Goal: Task Accomplishment & Management: Complete application form

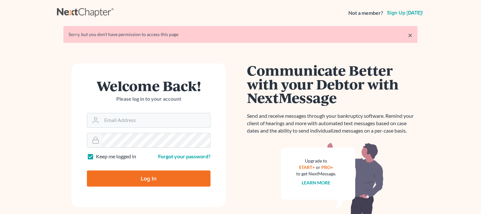
type input "danielle@askdwyer.com"
click at [186, 178] on input "Log In" at bounding box center [149, 179] width 124 height 16
type input "Thinking..."
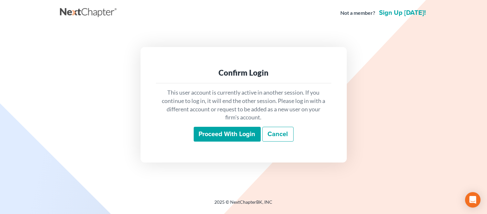
click at [213, 138] on input "Proceed with login" at bounding box center [227, 134] width 67 height 15
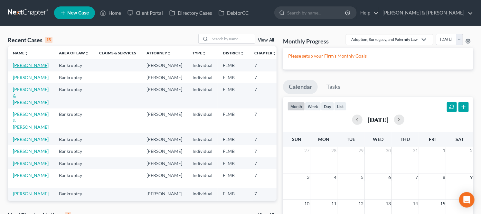
click at [18, 68] on link "[PERSON_NAME]" at bounding box center [31, 64] width 36 height 5
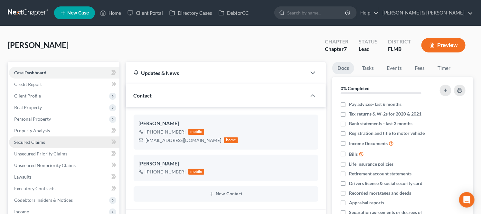
click at [38, 139] on span "Secured Claims" at bounding box center [29, 141] width 31 height 5
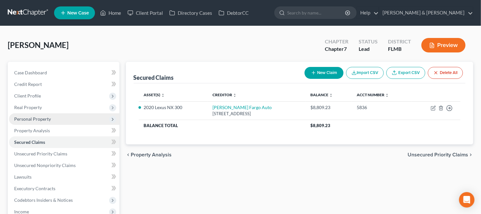
click at [41, 121] on span "Personal Property" at bounding box center [32, 118] width 37 height 5
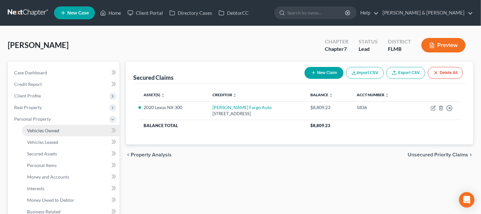
click at [48, 125] on link "Vehicles Owned" at bounding box center [71, 131] width 98 height 12
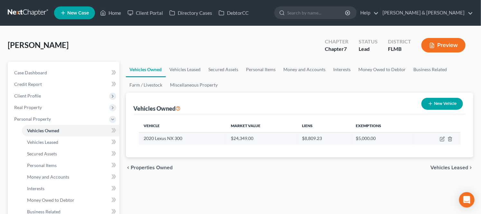
scroll to position [36, 0]
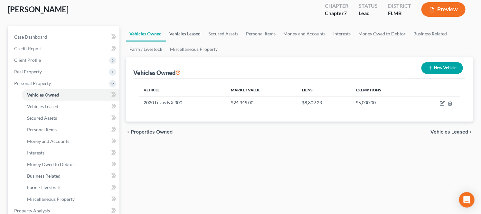
click at [189, 34] on link "Vehicles Leased" at bounding box center [185, 33] width 39 height 15
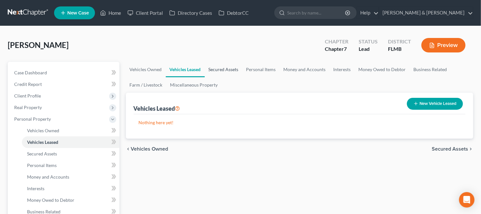
click at [227, 67] on link "Secured Assets" at bounding box center [224, 69] width 38 height 15
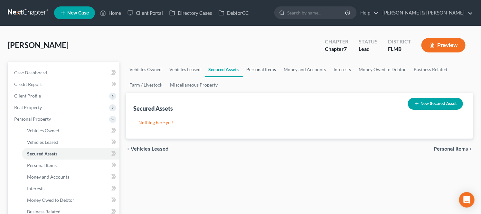
click at [247, 67] on link "Personal Items" at bounding box center [261, 69] width 37 height 15
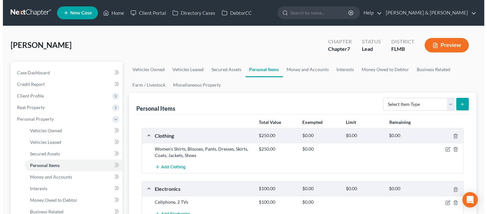
scroll to position [36, 0]
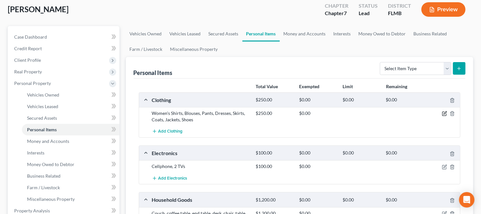
click at [443, 115] on icon "button" at bounding box center [444, 113] width 5 height 5
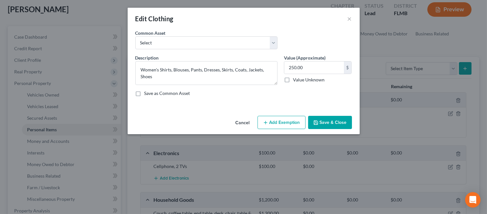
click at [288, 120] on button "Add Exemption" at bounding box center [281, 123] width 48 height 14
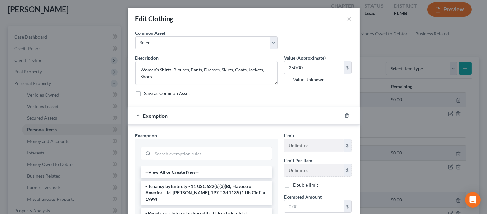
scroll to position [71, 0]
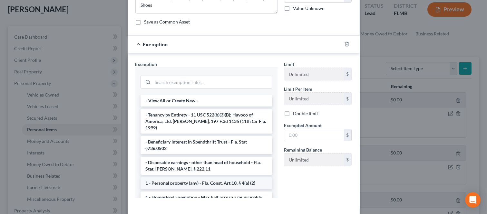
click at [169, 177] on li "1 - Personal property (any) - Fla. Const. Art.10, § 4(a) (2)" at bounding box center [206, 183] width 132 height 12
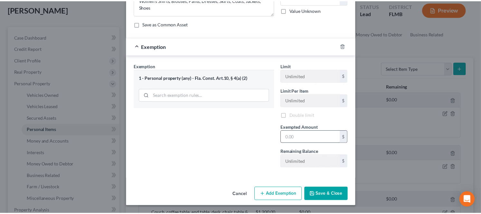
scroll to position [71, 0]
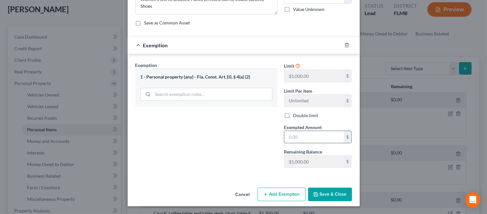
click at [337, 134] on input "text" at bounding box center [314, 137] width 60 height 12
type input "250.00"
click at [334, 191] on button "Save & Close" at bounding box center [330, 195] width 44 height 14
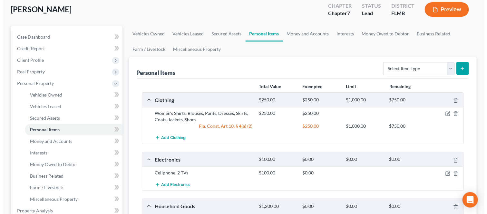
scroll to position [71, 0]
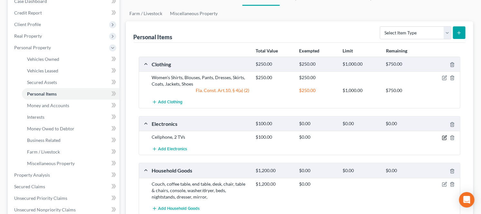
click at [444, 138] on icon "button" at bounding box center [445, 137] width 3 height 3
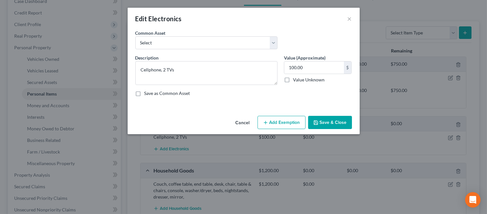
click at [286, 125] on button "Add Exemption" at bounding box center [281, 123] width 48 height 14
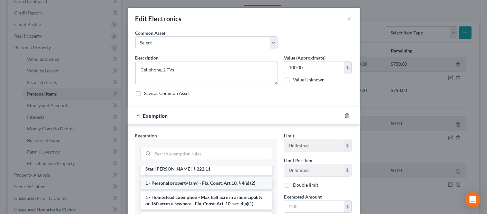
click at [206, 179] on li "1 - Personal property (any) - Fla. Const. Art.10, § 4(a) (2)" at bounding box center [206, 183] width 132 height 12
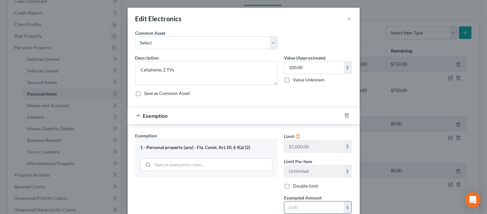
click at [327, 208] on input "text" at bounding box center [314, 208] width 60 height 12
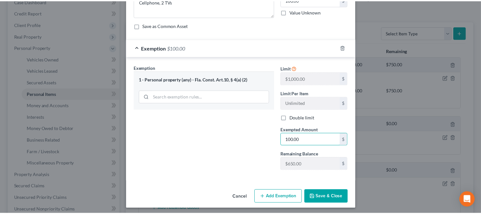
scroll to position [71, 0]
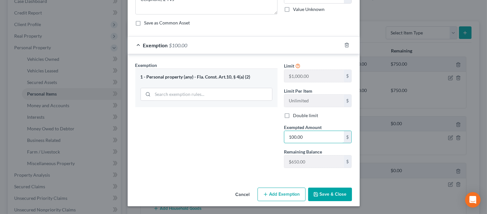
type input "100.00"
click at [338, 193] on button "Save & Close" at bounding box center [330, 195] width 44 height 14
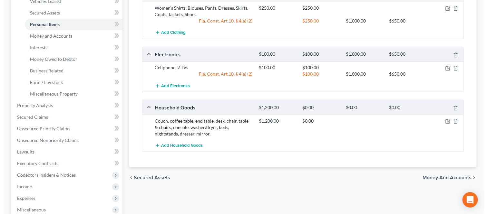
scroll to position [143, 0]
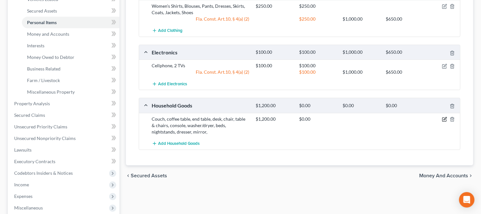
click at [444, 121] on icon "button" at bounding box center [444, 119] width 5 height 5
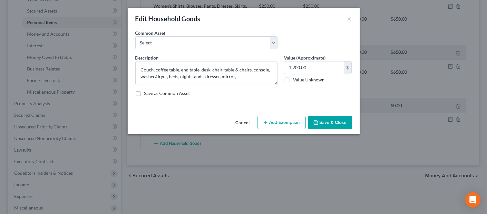
click at [287, 120] on button "Add Exemption" at bounding box center [281, 123] width 48 height 14
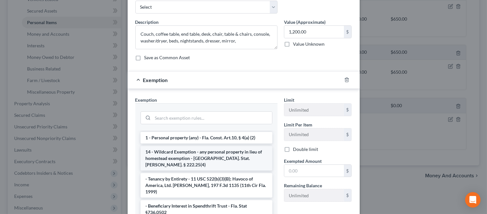
scroll to position [36, 0]
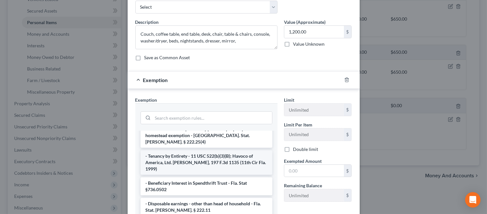
click at [177, 150] on li "- Tenancy by Entirety - 11 USC 522(b)(3)(B); Havoco of America, Ltd. v. Hill, 1…" at bounding box center [206, 162] width 132 height 24
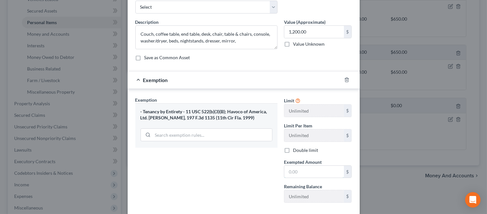
drag, startPoint x: 299, startPoint y: 175, endPoint x: 263, endPoint y: 167, distance: 36.6
click at [299, 175] on input "text" at bounding box center [314, 172] width 60 height 12
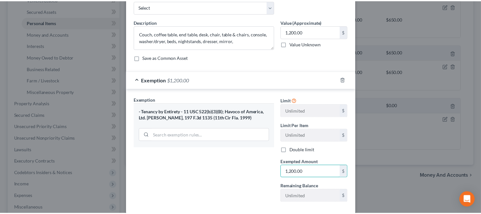
scroll to position [71, 0]
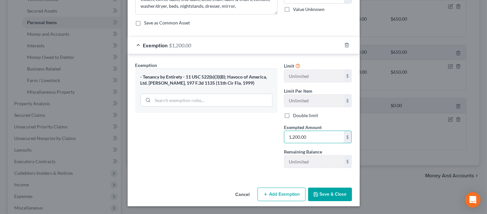
type input "1,200.00"
click at [343, 196] on button "Save & Close" at bounding box center [330, 195] width 44 height 14
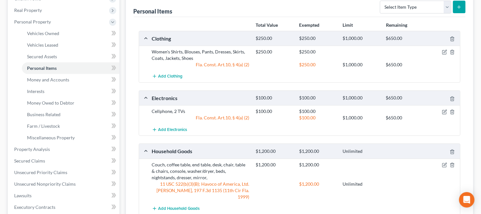
scroll to position [36, 0]
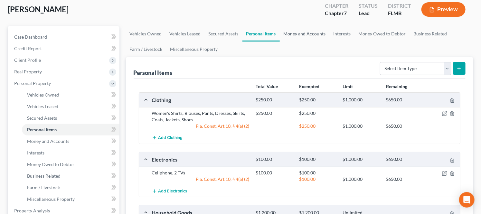
click at [295, 29] on link "Money and Accounts" at bounding box center [305, 33] width 50 height 15
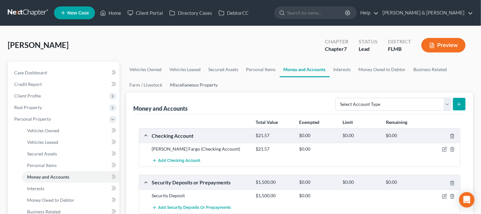
click at [201, 88] on link "Miscellaneous Property" at bounding box center [193, 84] width 55 height 15
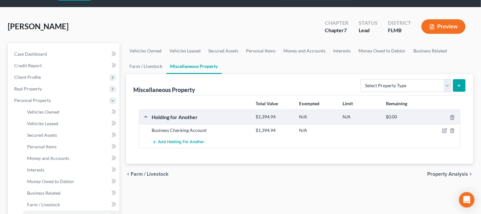
scroll to position [36, 0]
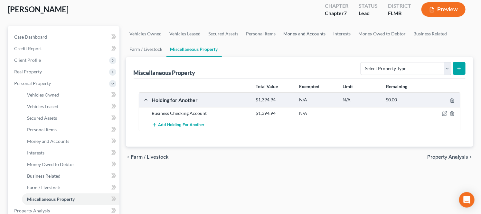
click at [317, 34] on link "Money and Accounts" at bounding box center [305, 33] width 50 height 15
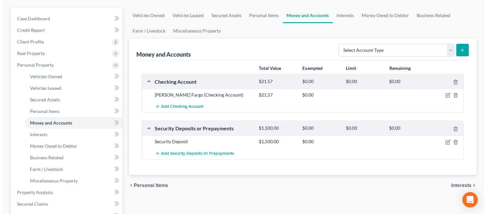
scroll to position [71, 0]
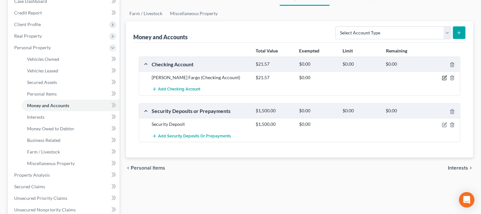
click at [445, 79] on icon "button" at bounding box center [444, 77] width 5 height 5
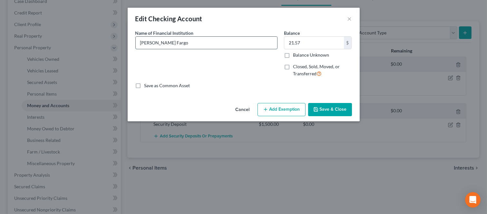
click at [191, 40] on input "Wells Fargo" at bounding box center [206, 43] width 141 height 12
type input "Wells Fargo *1371"
click at [282, 105] on button "Add Exemption" at bounding box center [281, 110] width 48 height 14
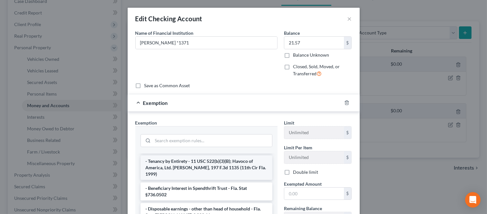
scroll to position [0, 0]
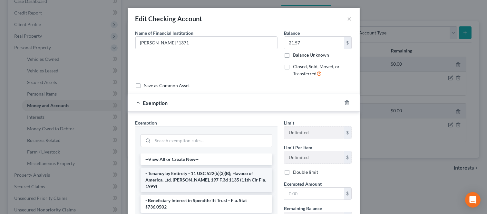
click at [222, 176] on li "- Tenancy by Entirety - 11 USC 522(b)(3)(B); Havoco of America, Ltd. v. Hill, 1…" at bounding box center [206, 180] width 132 height 24
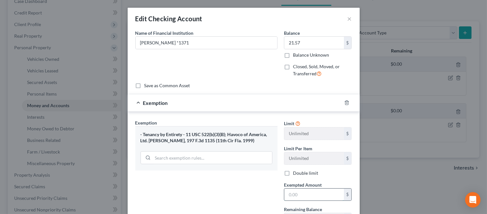
click at [292, 190] on input "text" at bounding box center [314, 195] width 60 height 12
type input "21.57"
click at [231, 188] on div "Exemption Set must be selected for CA. Exemption * - Tenancy by Entirety - 11 U…" at bounding box center [206, 174] width 148 height 111
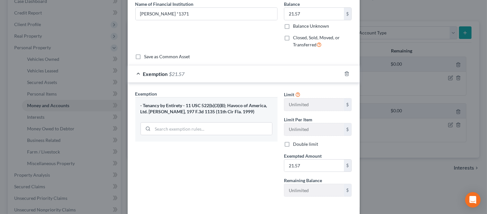
scroll to position [58, 0]
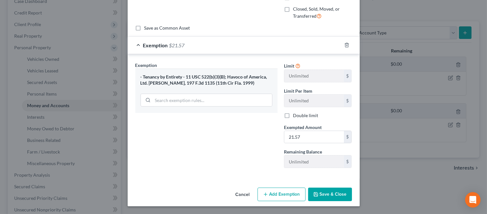
click at [340, 192] on button "Save & Close" at bounding box center [330, 195] width 44 height 14
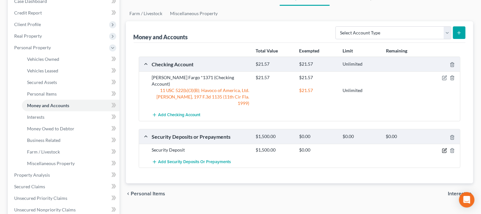
click at [445, 148] on icon "button" at bounding box center [444, 150] width 5 height 5
select select "3"
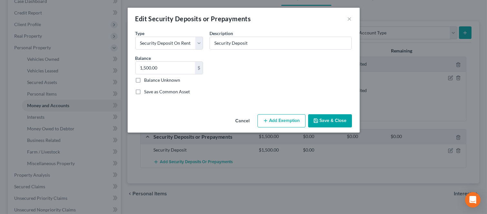
click at [270, 121] on button "Add Exemption" at bounding box center [281, 121] width 48 height 14
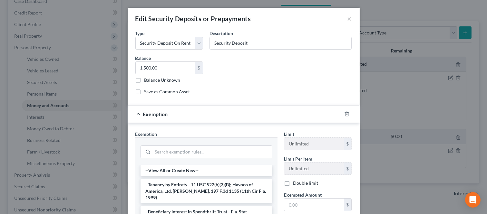
click at [230, 127] on div "Exemption Set must be selected for CA. Exemption * --View All or Create New-- -…" at bounding box center [244, 201] width 232 height 156
click at [240, 184] on li "- Tenancy by Entirety - 11 USC 522(b)(3)(B); Havoco of America, Ltd. v. Hill, 1…" at bounding box center [206, 191] width 132 height 24
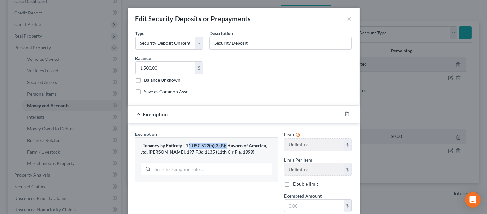
drag, startPoint x: 183, startPoint y: 145, endPoint x: 223, endPoint y: 145, distance: 40.3
click at [223, 145] on div "- Tenancy by Entirety - 11 USC 522(b)(3)(B); Havoco of America, Ltd. v. Hill, 1…" at bounding box center [206, 149] width 132 height 12
copy div "11 USC 522(b)(3)(B)"
click at [236, 188] on div "Exemption Set must be selected for CA. Exemption * - Tenancy by Entirety - 11 U…" at bounding box center [206, 186] width 148 height 111
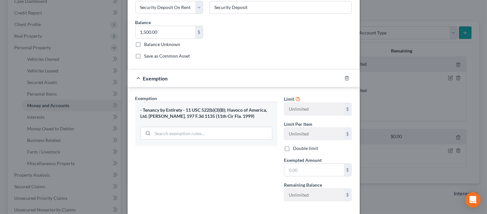
click at [239, 113] on div "- Tenancy by Entirety - 11 USC 522(b)(3)(B); Havoco of America, Ltd. v. Hill, 1…" at bounding box center [206, 113] width 132 height 12
click at [253, 156] on div "Exemption Set must be selected for CA. Exemption * - Tenancy by Entirety - 11 U…" at bounding box center [206, 150] width 148 height 111
click at [345, 79] on icon "button" at bounding box center [346, 78] width 5 height 5
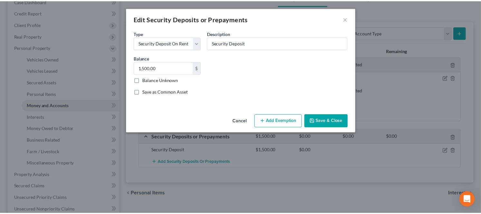
scroll to position [0, 0]
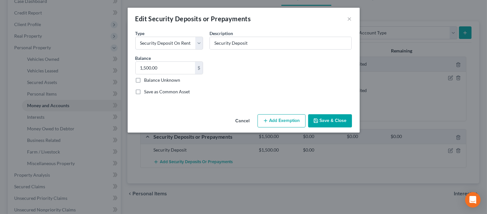
click at [286, 126] on button "Add Exemption" at bounding box center [281, 121] width 48 height 14
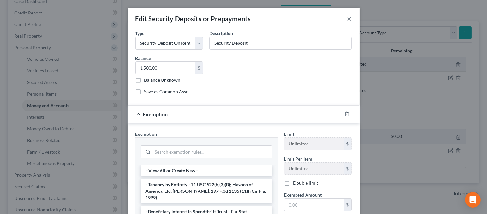
click at [347, 18] on button "×" at bounding box center [349, 19] width 5 height 8
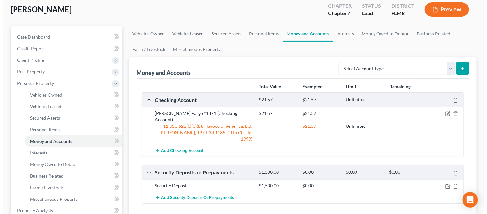
scroll to position [71, 0]
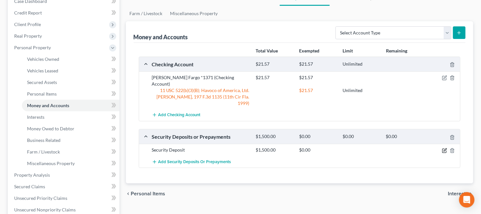
click at [442, 148] on icon "button" at bounding box center [444, 150] width 5 height 5
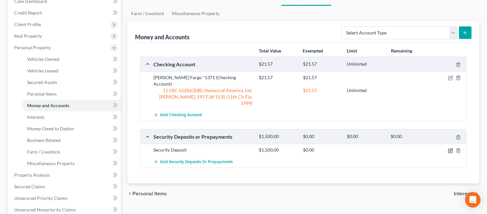
select select "3"
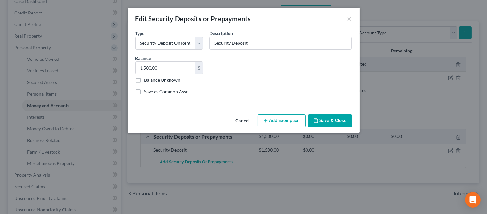
click at [266, 118] on icon "button" at bounding box center [265, 120] width 5 height 5
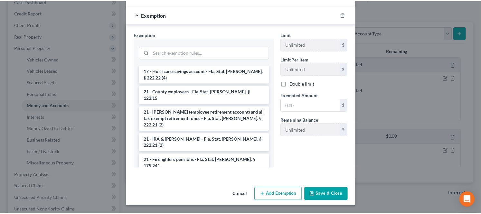
scroll to position [0, 0]
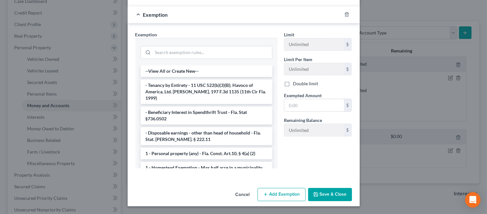
click at [243, 195] on button "Cancel" at bounding box center [242, 195] width 24 height 13
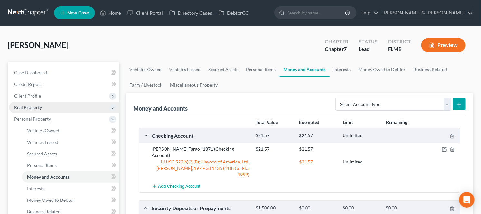
click at [37, 106] on span "Real Property" at bounding box center [28, 107] width 28 height 5
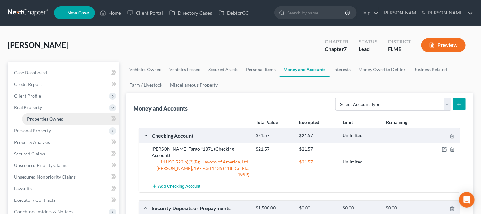
click at [37, 114] on link "Properties Owned" at bounding box center [71, 119] width 98 height 12
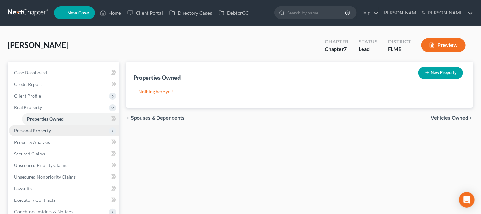
click at [45, 128] on span "Personal Property" at bounding box center [32, 130] width 37 height 5
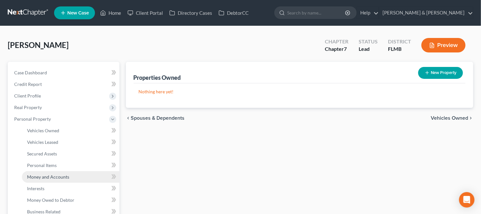
click at [54, 172] on link "Money and Accounts" at bounding box center [71, 177] width 98 height 12
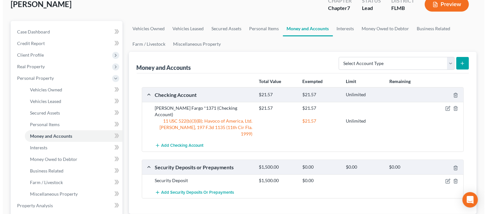
scroll to position [71, 0]
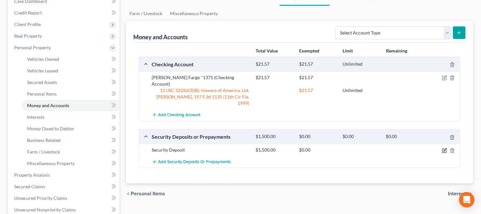
click at [444, 148] on icon "button" at bounding box center [444, 150] width 5 height 5
select select "3"
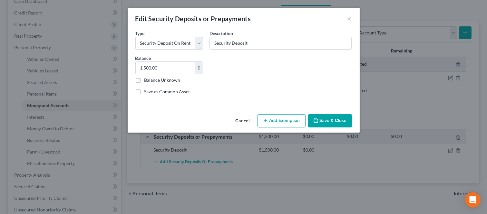
click at [260, 122] on button "Add Exemption" at bounding box center [281, 121] width 48 height 14
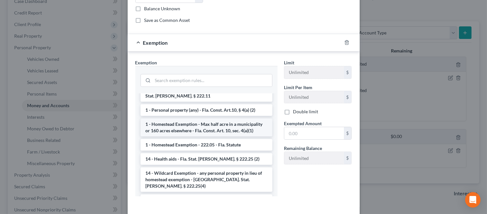
scroll to position [107, 0]
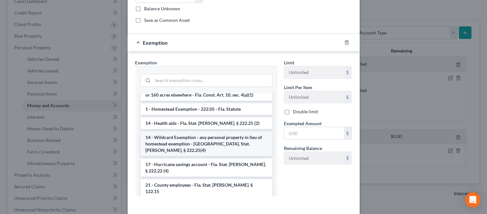
click at [222, 132] on li "14 - Wildcard Exemption - any personal property in lieu of homestead exemption …" at bounding box center [206, 144] width 132 height 24
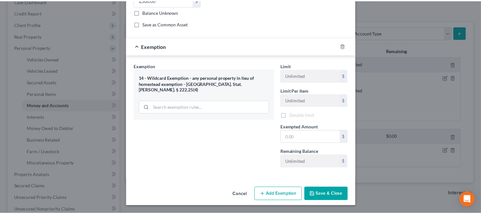
scroll to position [69, 0]
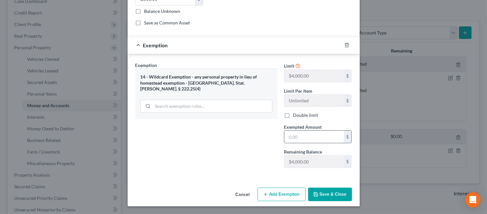
click at [297, 133] on input "text" at bounding box center [314, 137] width 60 height 12
type input "1,500.00"
click at [247, 133] on div "Exemption Set must be selected for CA. Exemption * 14 - Wildcard Exemption - an…" at bounding box center [206, 117] width 148 height 111
click at [321, 193] on button "Save & Close" at bounding box center [330, 195] width 44 height 14
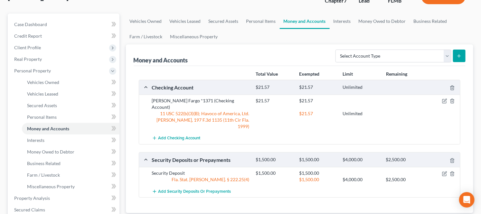
scroll to position [36, 0]
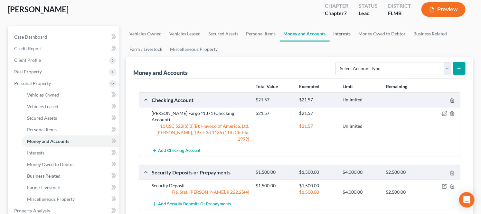
click at [334, 32] on link "Interests" at bounding box center [342, 33] width 25 height 15
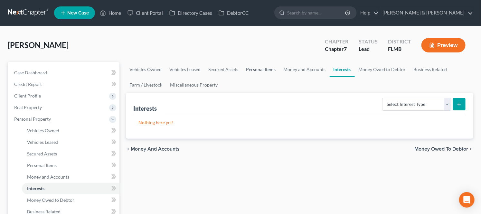
click at [260, 67] on link "Personal Items" at bounding box center [260, 69] width 37 height 15
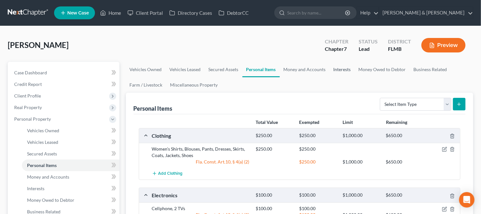
click at [343, 69] on link "Interests" at bounding box center [342, 69] width 25 height 15
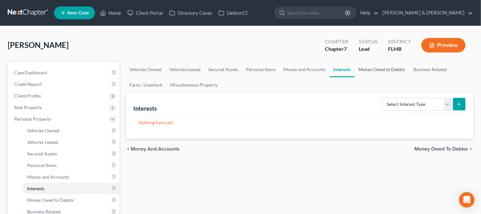
click at [375, 71] on link "Money Owed to Debtor" at bounding box center [382, 69] width 55 height 15
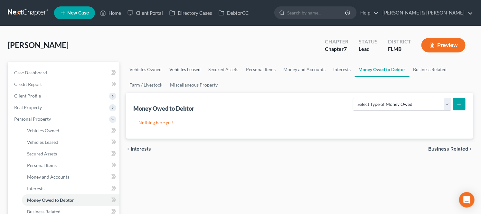
click at [177, 70] on link "Vehicles Leased" at bounding box center [185, 69] width 39 height 15
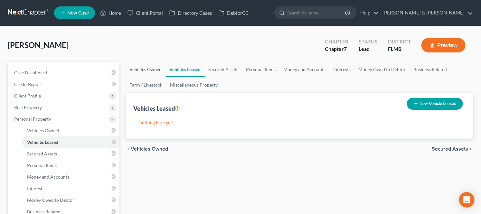
click at [136, 72] on link "Vehicles Owned" at bounding box center [146, 69] width 40 height 15
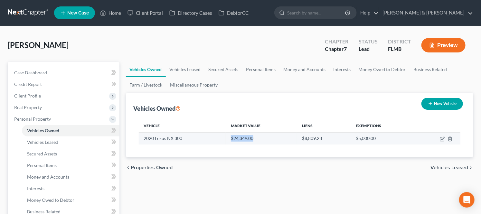
drag, startPoint x: 260, startPoint y: 137, endPoint x: 194, endPoint y: 137, distance: 66.7
click at [194, 137] on tr "2020 Lexus NX 300 $24,349.00 $8,809.23 $5,000.00" at bounding box center [300, 138] width 322 height 12
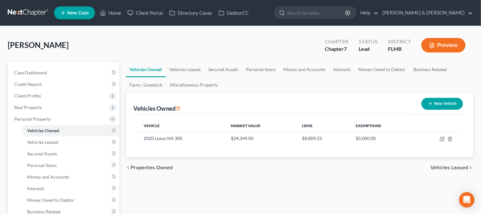
click at [351, 160] on div "chevron_left Properties Owned Vehicles Leased chevron_right" at bounding box center [300, 167] width 348 height 21
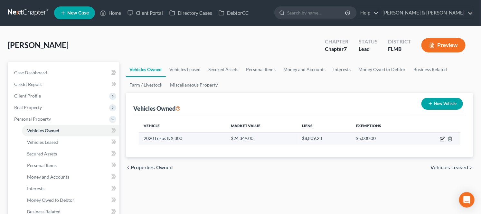
click at [441, 138] on icon "button" at bounding box center [442, 139] width 5 height 5
select select "0"
select select "6"
select select "3"
select select "0"
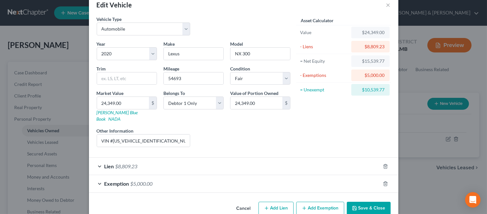
scroll to position [21, 0]
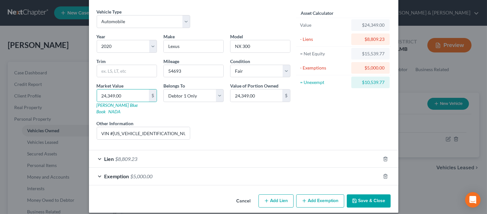
click at [246, 124] on div "Liens Select" at bounding box center [243, 130] width 100 height 20
drag, startPoint x: 358, startPoint y: 81, endPoint x: 384, endPoint y: 81, distance: 25.4
click at [384, 81] on div "$10,539.77" at bounding box center [370, 83] width 38 height 12
click at [372, 94] on div "Asset Calculator Value $24,349.00 - Liens $8,809.23 = Net Equity $15,539.77 - E…" at bounding box center [343, 76] width 100 height 137
click at [311, 196] on button "Add Exemption" at bounding box center [320, 201] width 48 height 14
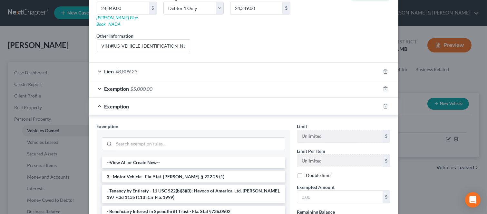
scroll to position [93, 0]
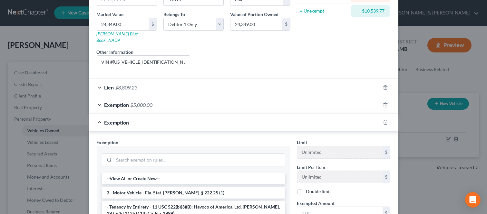
click at [127, 100] on div "Exemption $5,000.00" at bounding box center [234, 104] width 291 height 17
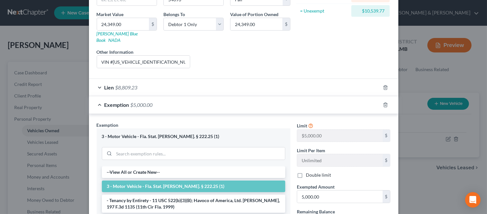
click at [127, 98] on div "Exemption $5,000.00" at bounding box center [234, 104] width 291 height 17
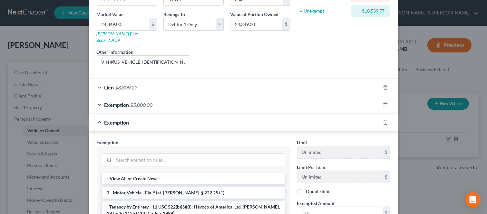
click at [133, 79] on div "Lien $8,809.23" at bounding box center [234, 87] width 291 height 17
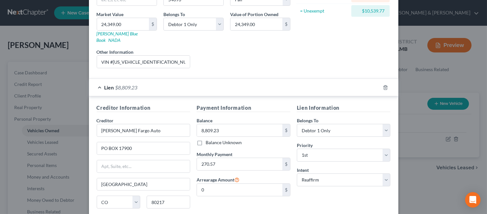
click at [134, 84] on span "$8,809.23" at bounding box center [126, 87] width 22 height 6
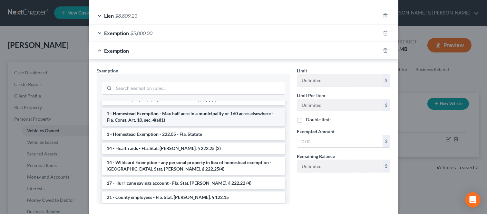
scroll to position [107, 0]
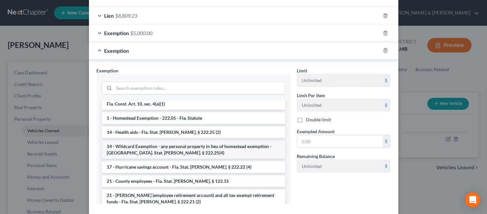
click at [154, 141] on li "14 - Wildcard Exemption - any personal property in lieu of homestead exemption …" at bounding box center [193, 150] width 183 height 18
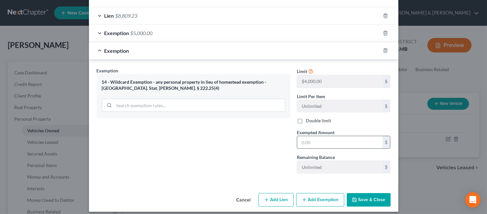
scroll to position [164, 0]
click at [312, 137] on input "text" at bounding box center [339, 143] width 85 height 12
type input "2,500.00"
click at [377, 194] on button "Save & Close" at bounding box center [368, 201] width 44 height 14
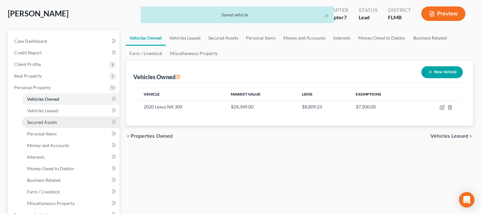
scroll to position [107, 0]
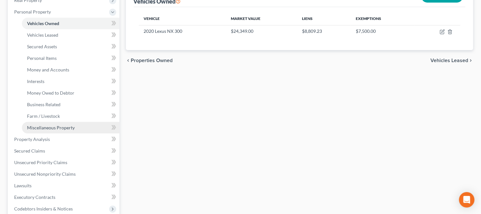
click at [50, 127] on span "Miscellaneous Property" at bounding box center [51, 127] width 48 height 5
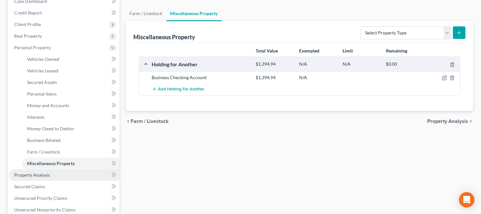
click at [31, 173] on span "Property Analysis" at bounding box center [32, 174] width 36 height 5
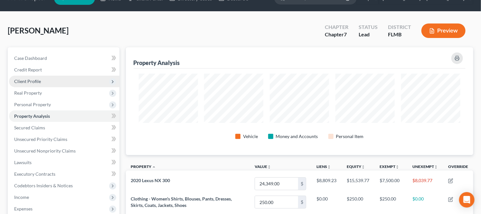
scroll to position [12, 0]
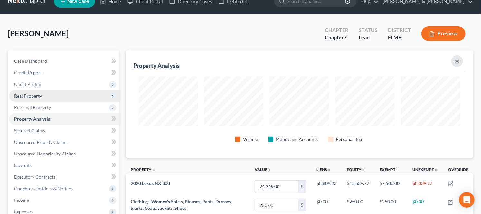
click at [34, 97] on span "Real Property" at bounding box center [28, 95] width 28 height 5
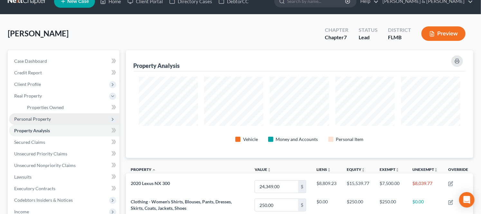
click at [35, 117] on span "Personal Property" at bounding box center [32, 118] width 37 height 5
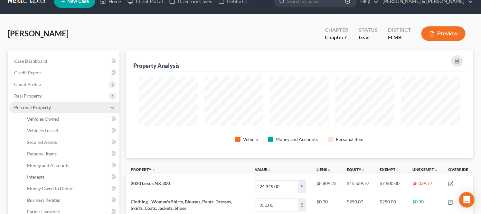
click at [35, 112] on span "Personal Property" at bounding box center [64, 108] width 110 height 12
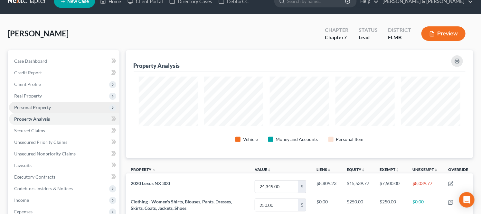
click at [37, 105] on span "Personal Property" at bounding box center [32, 107] width 37 height 5
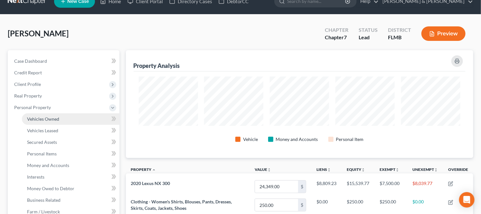
click at [40, 118] on span "Vehicles Owned" at bounding box center [43, 118] width 32 height 5
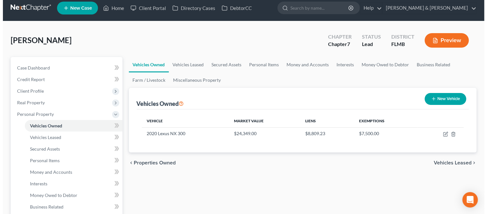
scroll to position [36, 0]
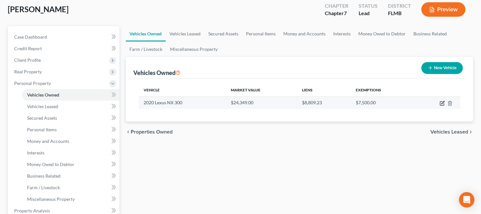
click at [441, 102] on icon "button" at bounding box center [442, 104] width 4 height 4
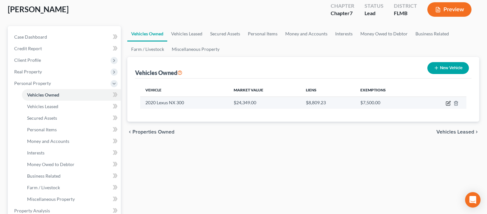
select select "0"
select select "6"
select select "3"
select select "0"
select select "5"
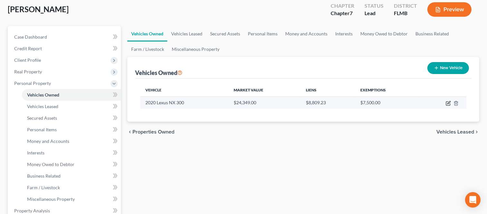
select select "0"
select select "2"
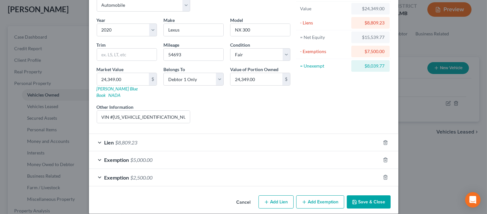
scroll to position [39, 0]
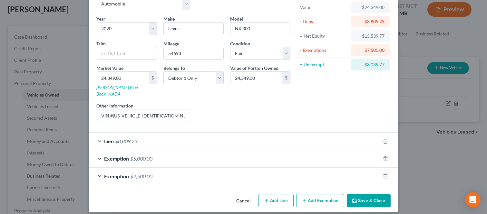
click at [157, 138] on div "Lien $8,809.23" at bounding box center [234, 141] width 291 height 17
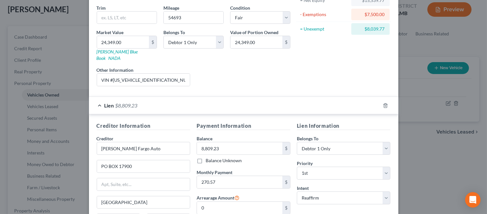
click at [234, 97] on div "Lien $8,809.23" at bounding box center [234, 105] width 291 height 17
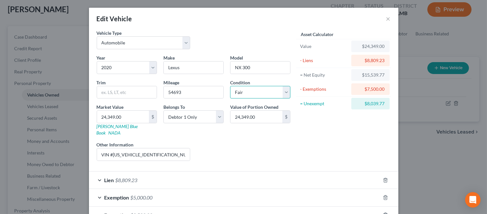
click at [279, 88] on select "Select Excellent Very Good Good Fair Poor" at bounding box center [260, 92] width 60 height 13
click at [297, 156] on div "Asset Calculator Value $24,349.00 - Liens $8,809.23 = Net Equity $15,539.77 - E…" at bounding box center [343, 98] width 100 height 137
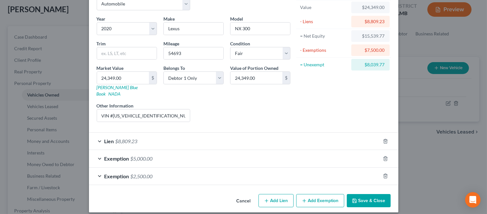
click at [361, 195] on button "Save & Close" at bounding box center [368, 201] width 44 height 14
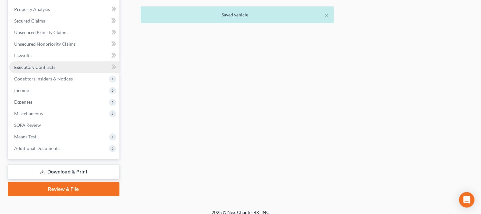
scroll to position [243, 0]
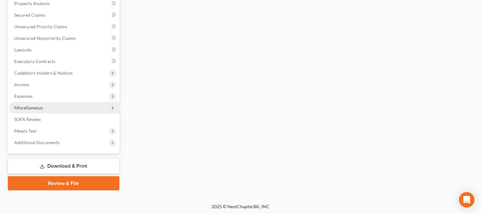
click at [44, 108] on span "Miscellaneous" at bounding box center [64, 108] width 110 height 12
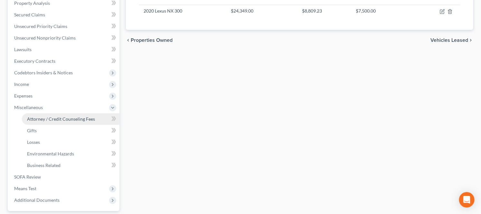
click at [46, 117] on span "Attorney / Credit Counseling Fees" at bounding box center [61, 118] width 68 height 5
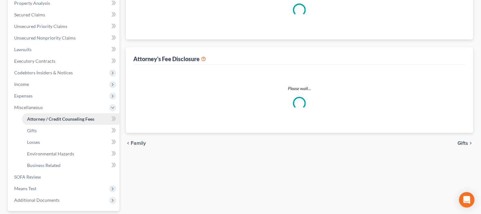
scroll to position [11, 0]
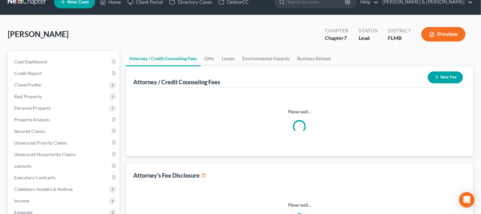
select select "0"
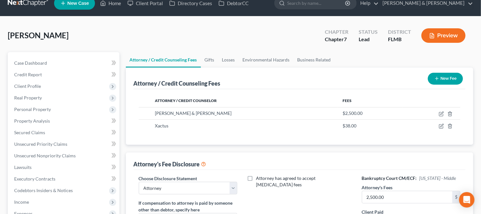
scroll to position [0, 0]
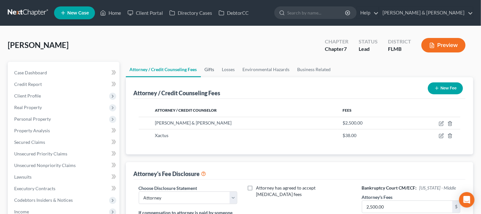
click at [207, 71] on link "Gifts" at bounding box center [209, 69] width 17 height 15
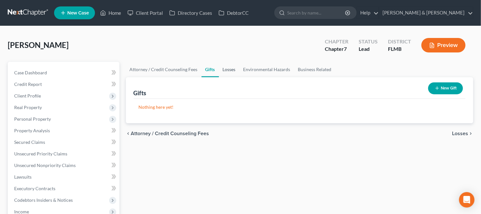
click at [222, 69] on link "Losses" at bounding box center [229, 69] width 21 height 15
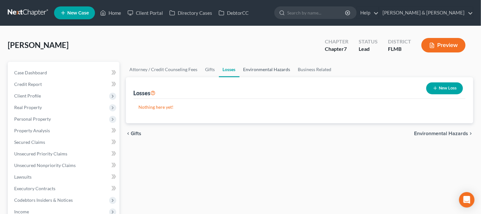
click at [270, 67] on link "Environmental Hazards" at bounding box center [267, 69] width 55 height 15
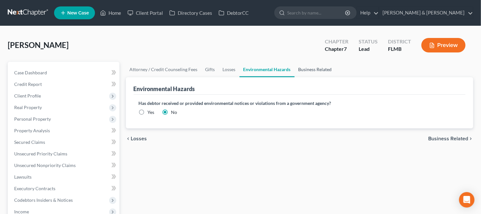
click at [318, 68] on link "Business Related" at bounding box center [315, 69] width 41 height 15
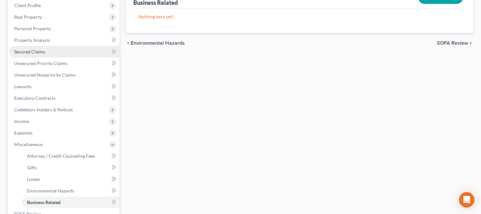
scroll to position [107, 0]
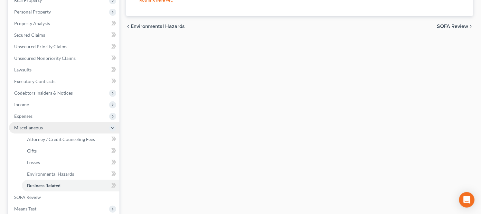
click at [71, 131] on span "Miscellaneous" at bounding box center [64, 128] width 110 height 12
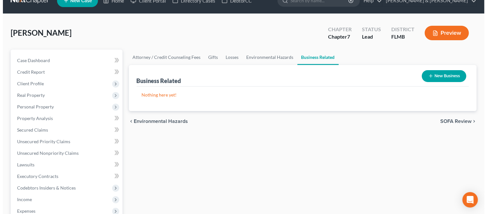
scroll to position [0, 0]
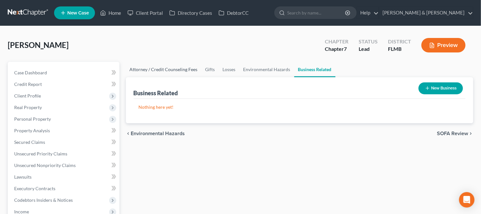
click at [188, 75] on link "Attorney / Credit Counseling Fees" at bounding box center [164, 69] width 76 height 15
select select "0"
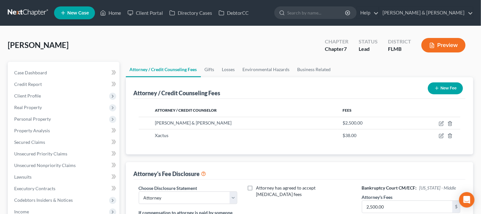
click at [445, 47] on button "Preview" at bounding box center [444, 45] width 44 height 14
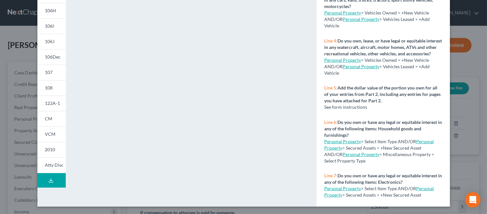
click at [54, 185] on button "Download Draft" at bounding box center [51, 180] width 28 height 14
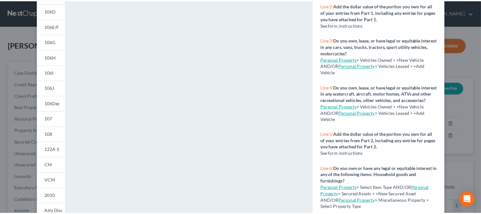
scroll to position [35, 0]
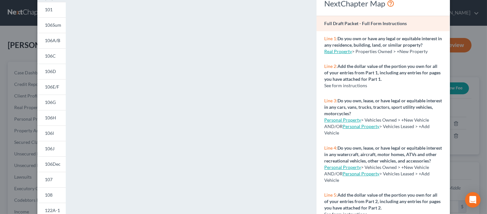
click at [24, 105] on div "Petition Preview Full Draft Packet × 101 106Sum 106A/B 106C 106D 106E/F 106G 10…" at bounding box center [243, 107] width 487 height 214
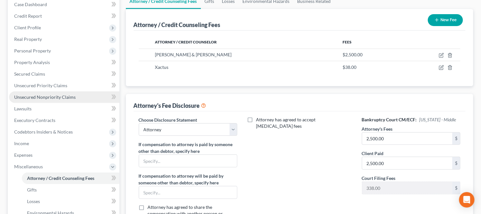
scroll to position [71, 0]
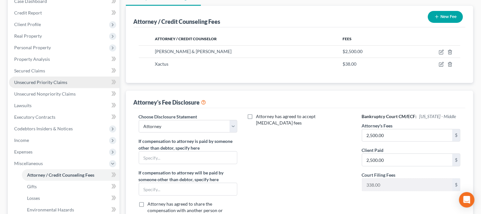
click at [37, 81] on span "Unsecured Priority Claims" at bounding box center [40, 82] width 53 height 5
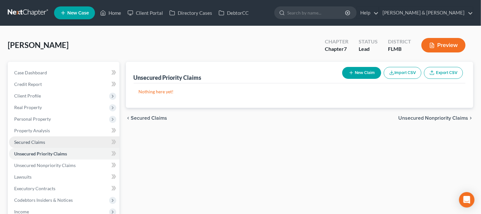
click at [38, 140] on span "Secured Claims" at bounding box center [29, 141] width 31 height 5
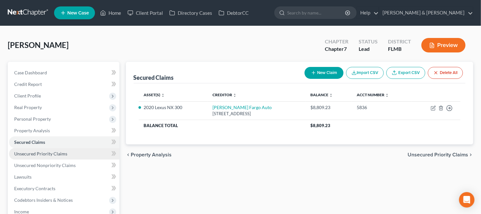
click at [39, 149] on link "Unsecured Priority Claims" at bounding box center [64, 154] width 110 height 12
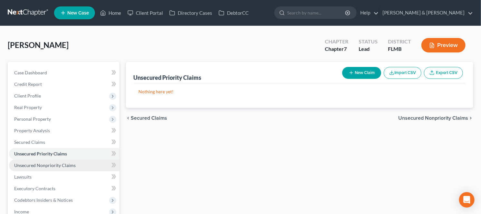
click at [42, 163] on span "Unsecured Nonpriority Claims" at bounding box center [45, 165] width 62 height 5
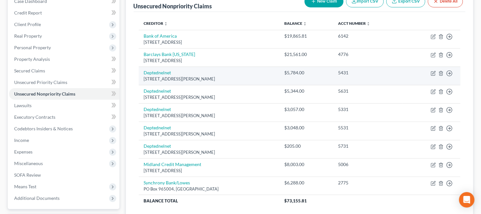
scroll to position [107, 0]
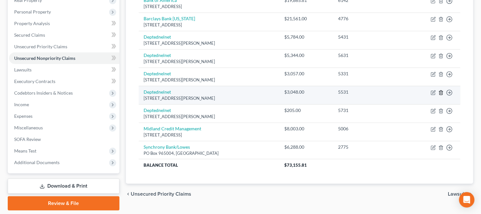
click at [440, 92] on icon "button" at bounding box center [441, 92] width 5 height 5
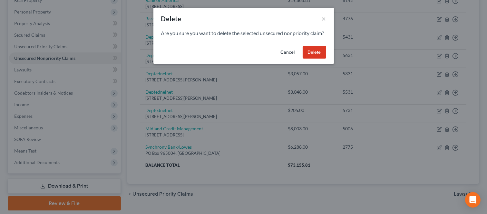
click at [319, 59] on button "Delete" at bounding box center [314, 52] width 24 height 13
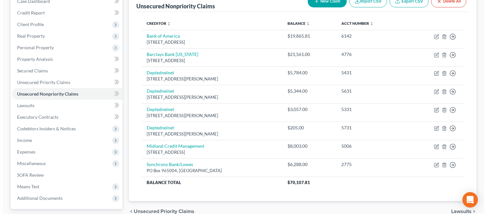
scroll to position [36, 0]
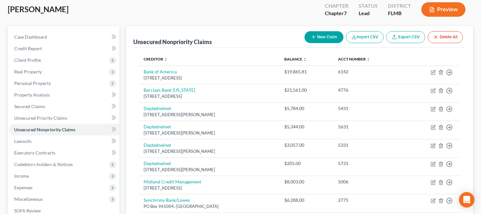
click at [431, 10] on icon "button" at bounding box center [432, 10] width 6 height 6
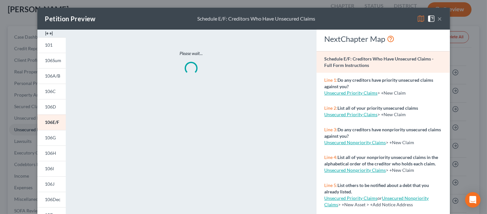
scroll to position [143, 0]
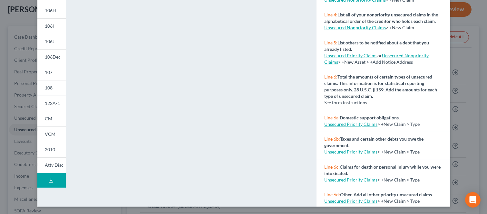
click at [52, 182] on button "Download Draft" at bounding box center [51, 180] width 28 height 14
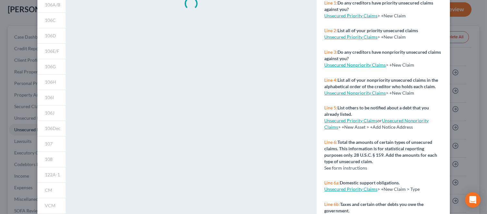
scroll to position [0, 0]
